Goal: Task Accomplishment & Management: Manage account settings

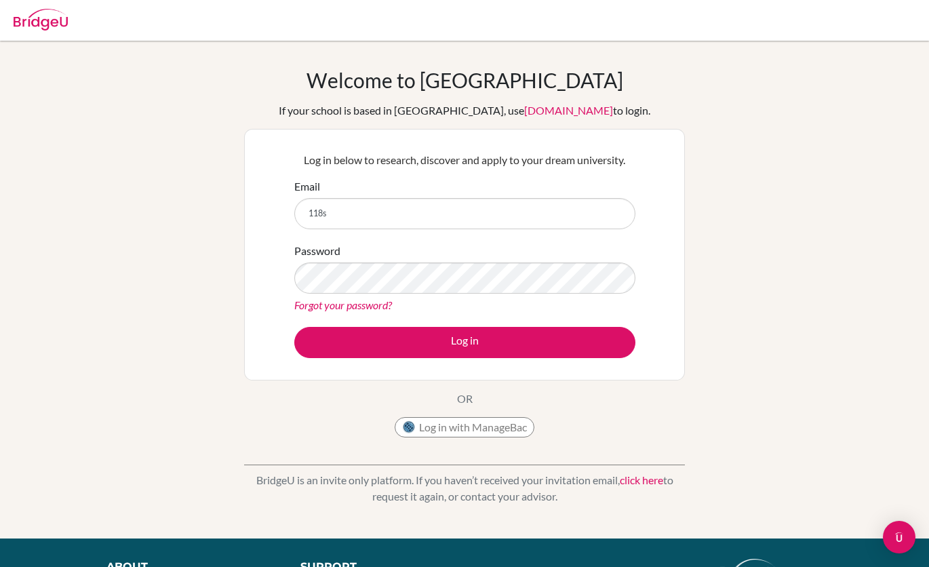
type input "[EMAIL_ADDRESS][DOMAIN_NAME]"
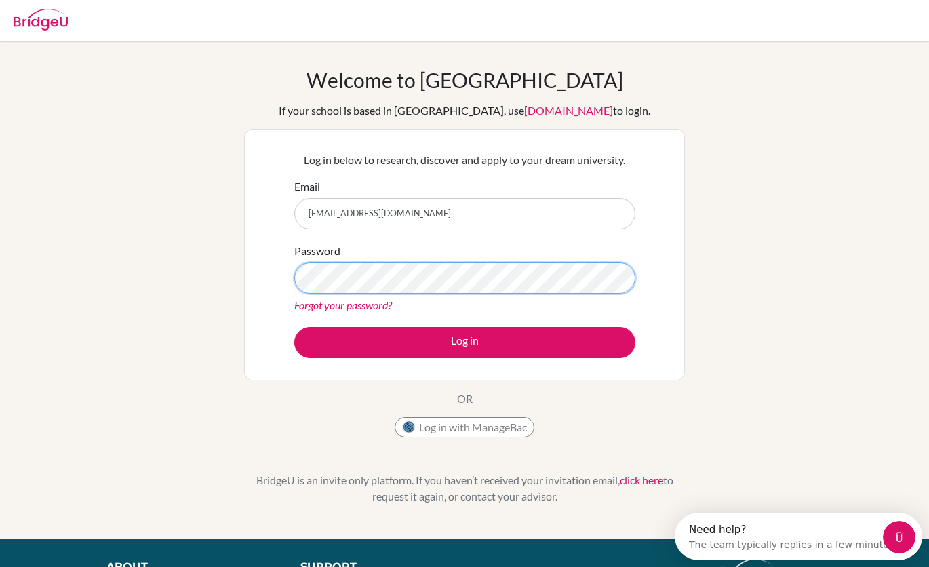
click at [294, 327] on button "Log in" at bounding box center [464, 342] width 341 height 31
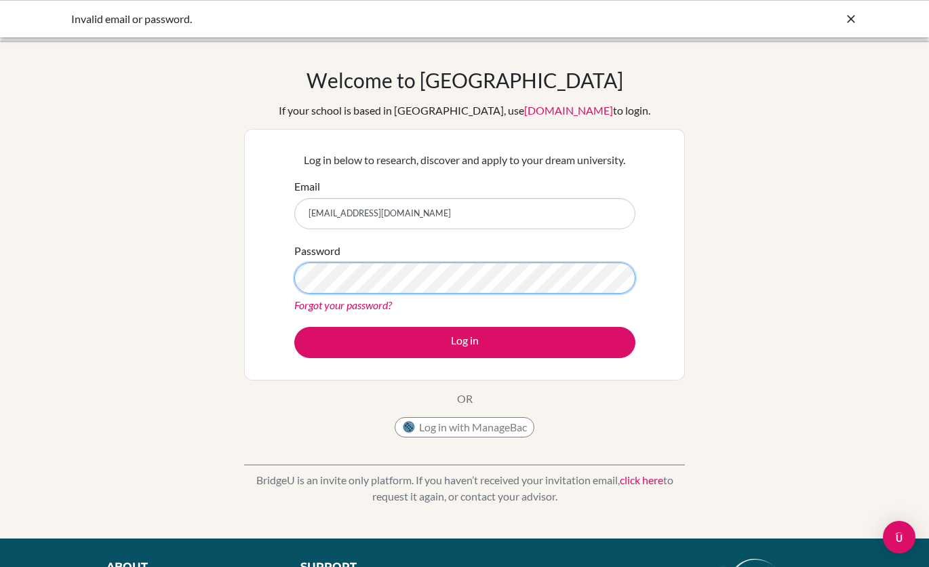
click at [294, 327] on button "Log in" at bounding box center [464, 342] width 341 height 31
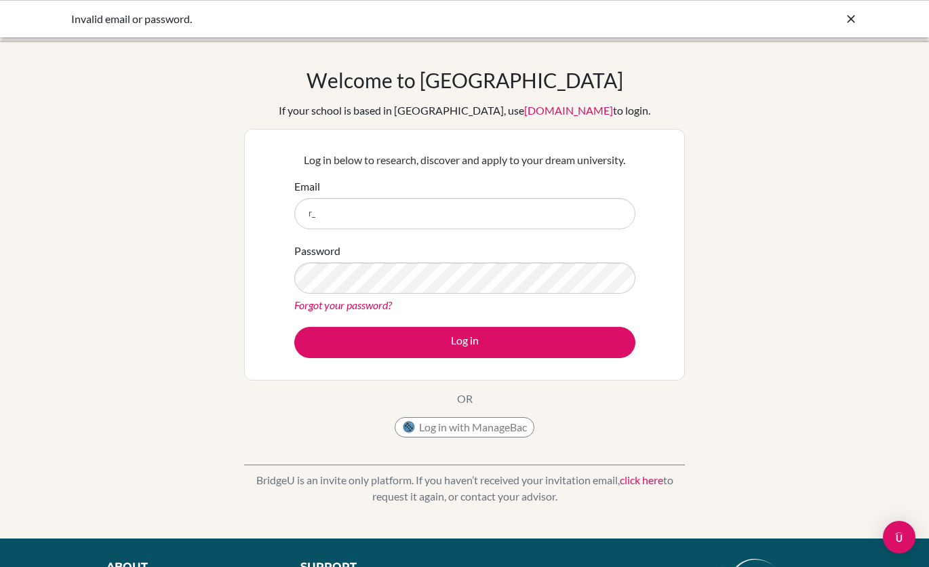
type input "[EMAIL_ADDRESS][DOMAIN_NAME]"
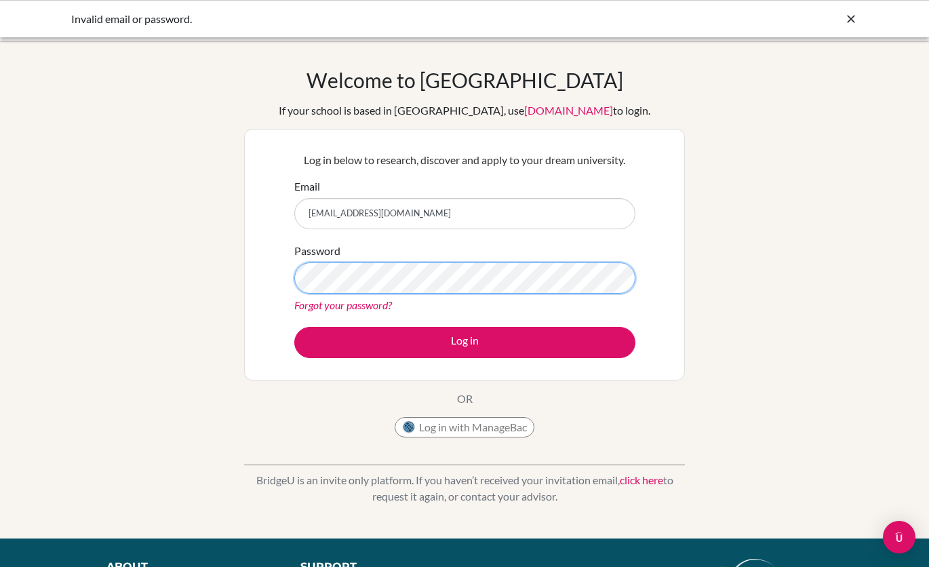
click at [294, 327] on button "Log in" at bounding box center [464, 342] width 341 height 31
click at [361, 302] on link "Forgot your password?" at bounding box center [343, 304] width 98 height 13
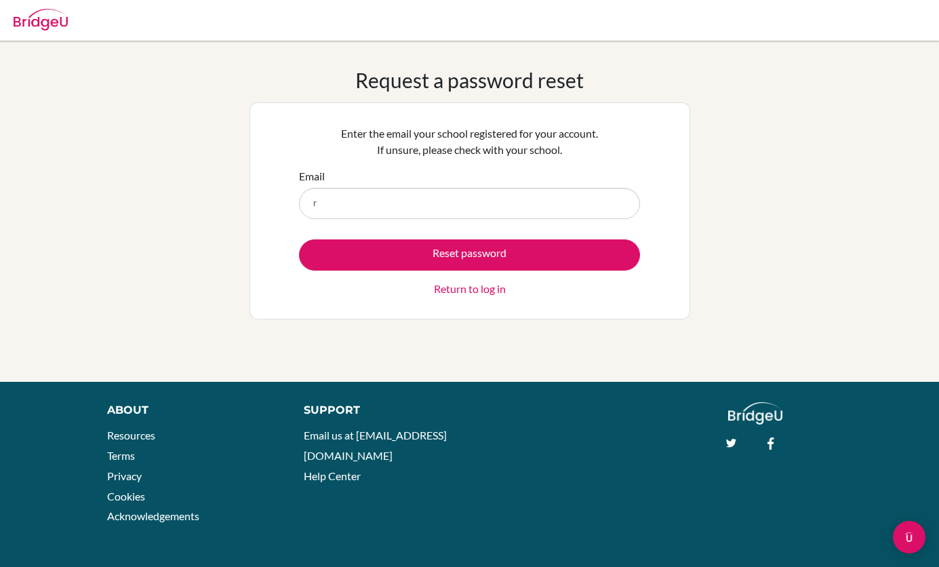
type input "r_sadasivan21@wincoll.ac.uk"
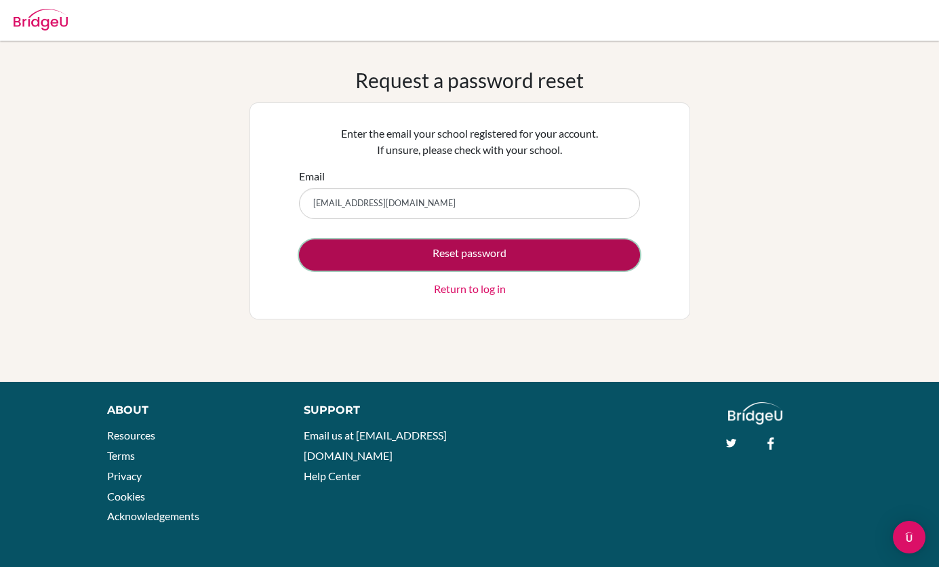
click at [404, 262] on button "Reset password" at bounding box center [469, 254] width 341 height 31
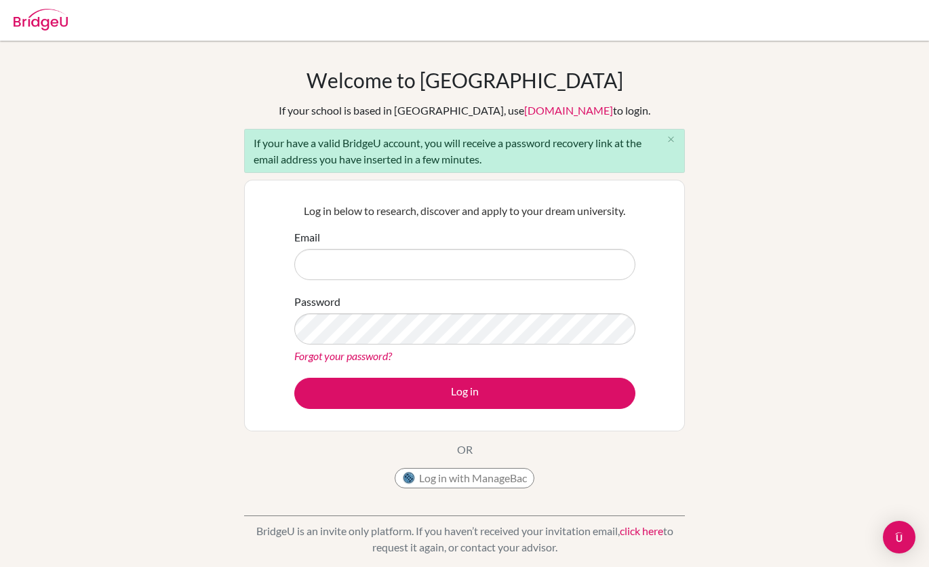
click at [706, 289] on div "Welcome to BridgeU If your school is based in China, use app.bridge-u.com.cn to…" at bounding box center [464, 315] width 929 height 494
click at [441, 477] on button "Log in with ManageBac" at bounding box center [464, 478] width 140 height 20
